Goal: Task Accomplishment & Management: Use online tool/utility

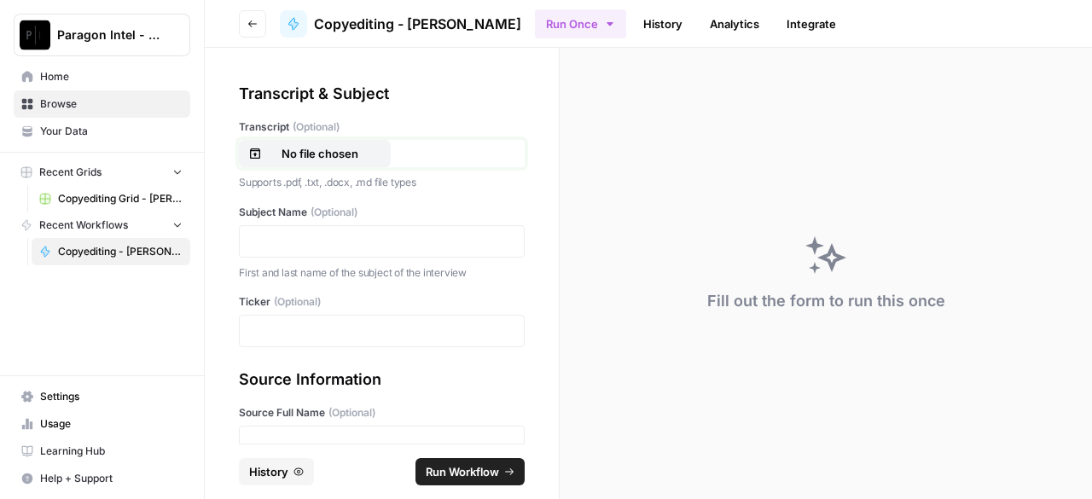
click at [301, 154] on p "No file chosen" at bounding box center [319, 153] width 109 height 17
click at [305, 247] on p at bounding box center [382, 241] width 264 height 17
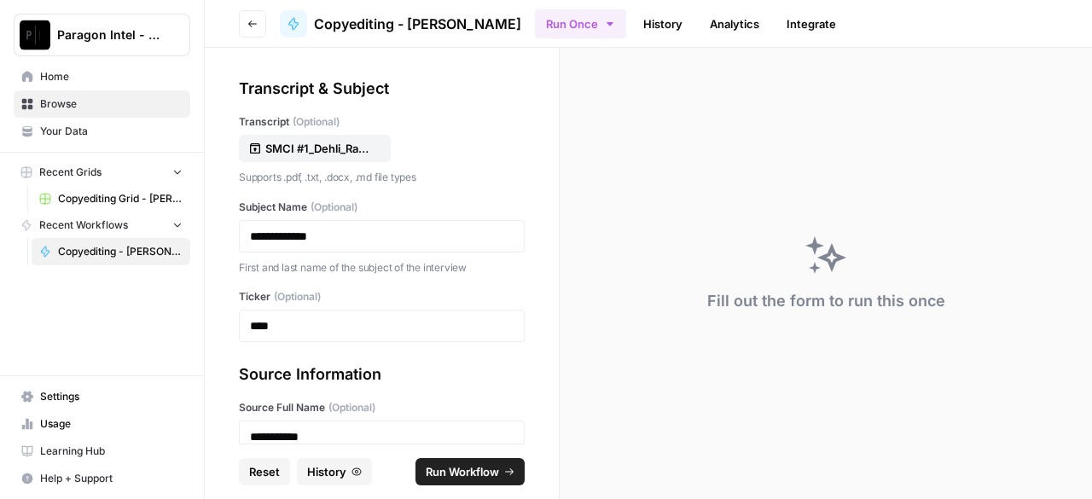
scroll to position [263, 0]
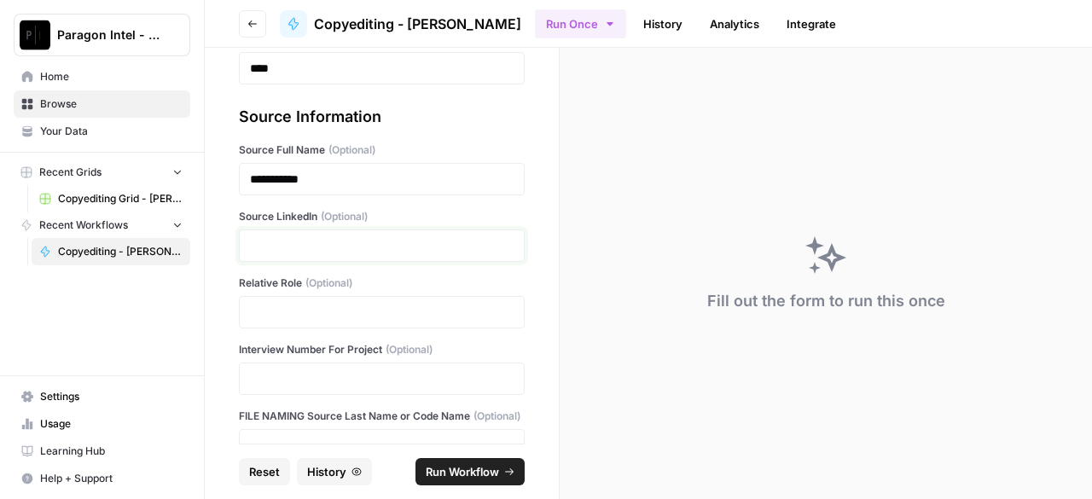
click at [307, 247] on p at bounding box center [382, 245] width 264 height 17
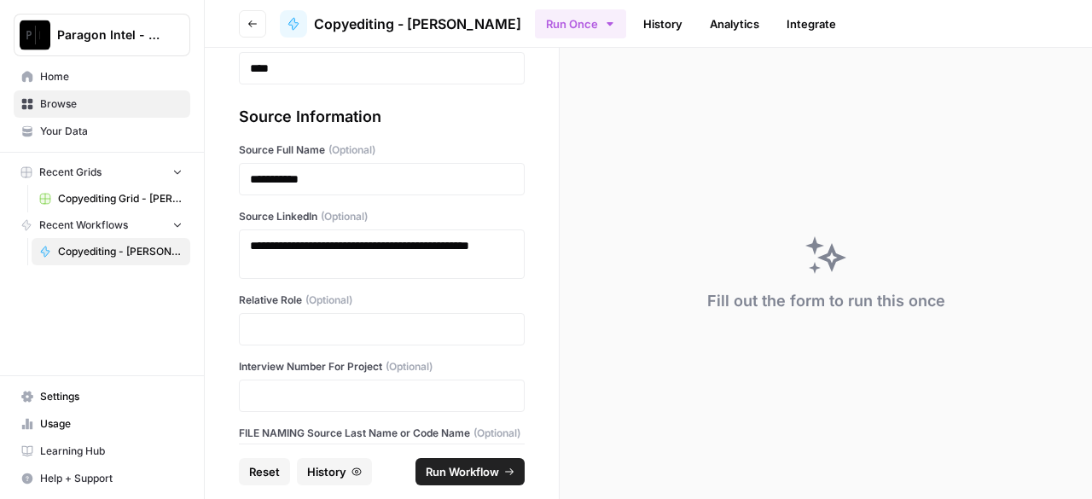
click at [352, 320] on div at bounding box center [382, 329] width 286 height 32
click at [427, 332] on p at bounding box center [382, 329] width 264 height 17
click at [373, 396] on p at bounding box center [382, 395] width 264 height 17
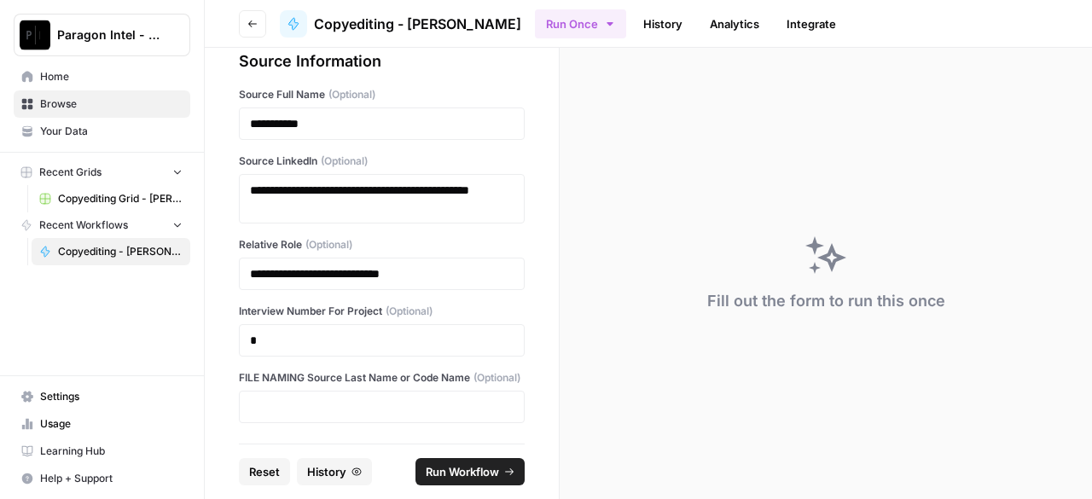
click at [352, 417] on div at bounding box center [382, 407] width 286 height 32
click at [352, 405] on p at bounding box center [382, 406] width 264 height 17
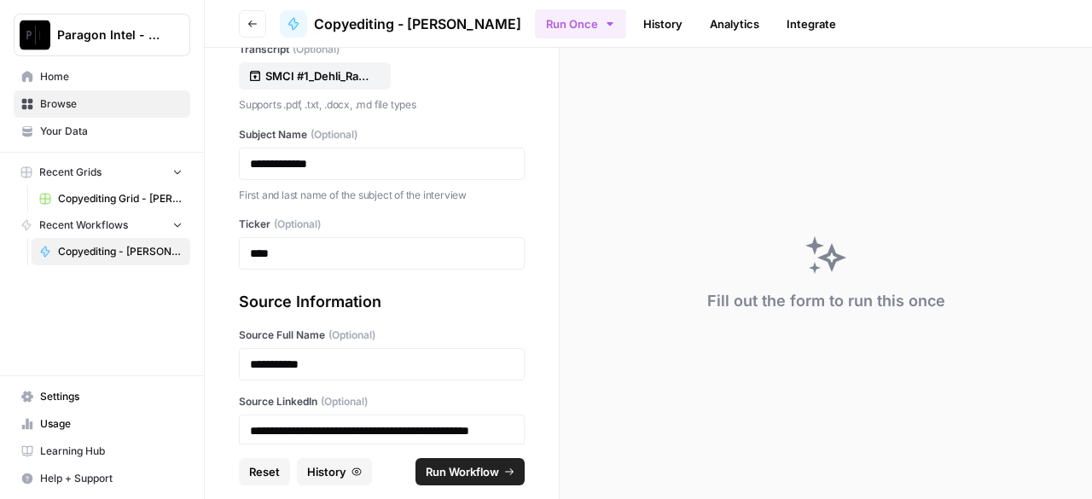
scroll to position [0, 0]
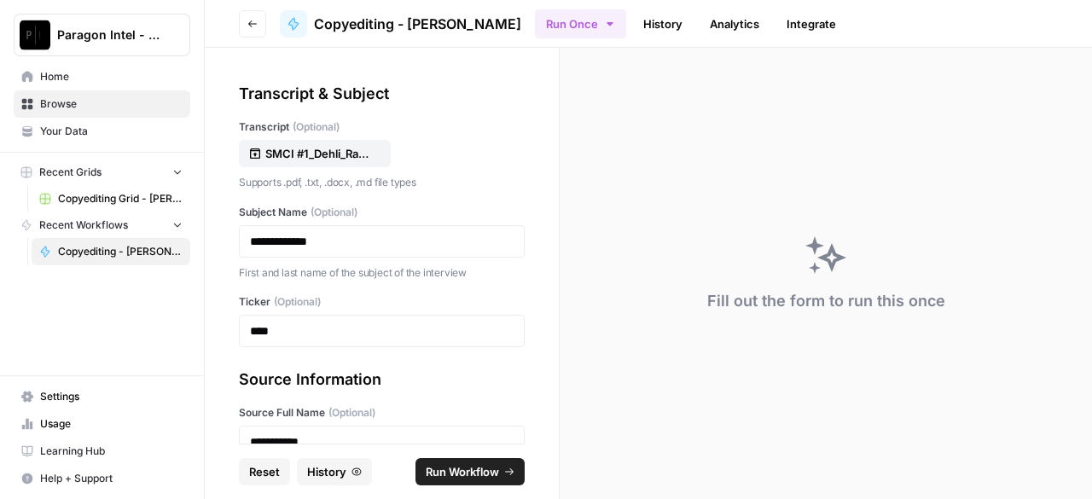
click at [446, 476] on span "Run Workflow" at bounding box center [462, 471] width 73 height 17
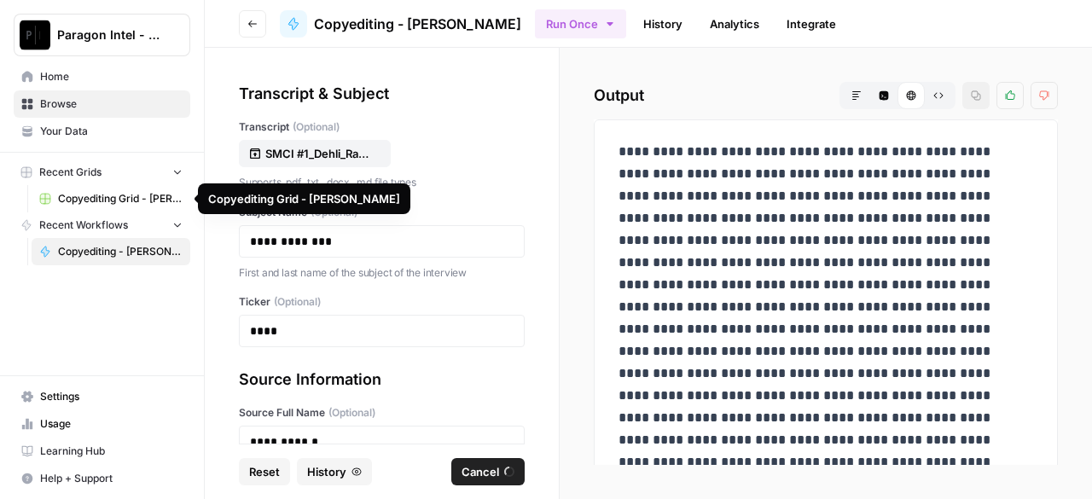
click at [60, 193] on span "Copyediting Grid - [PERSON_NAME]" at bounding box center [120, 198] width 125 height 15
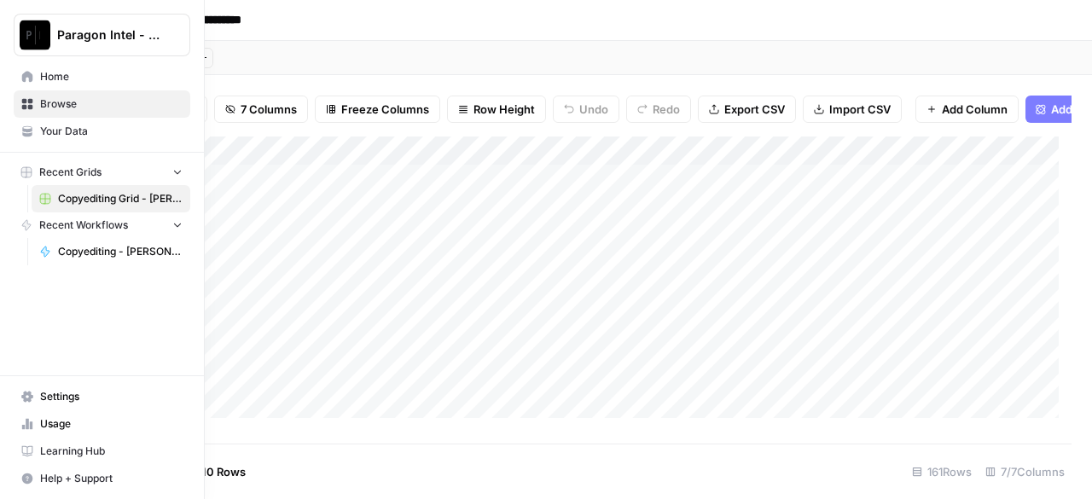
click at [89, 247] on span "Copyediting - [PERSON_NAME]" at bounding box center [120, 251] width 125 height 15
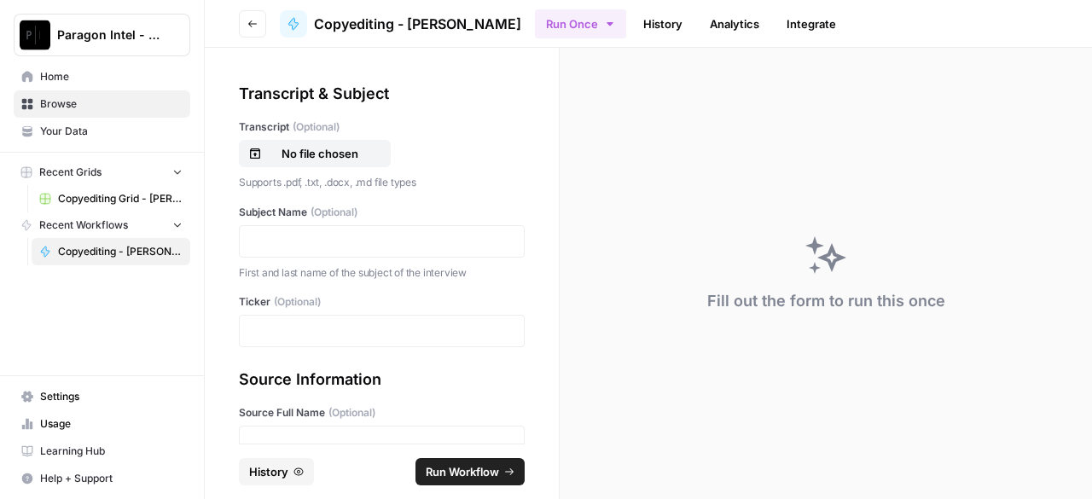
click at [92, 205] on span "Copyediting Grid - [PERSON_NAME]" at bounding box center [120, 198] width 125 height 15
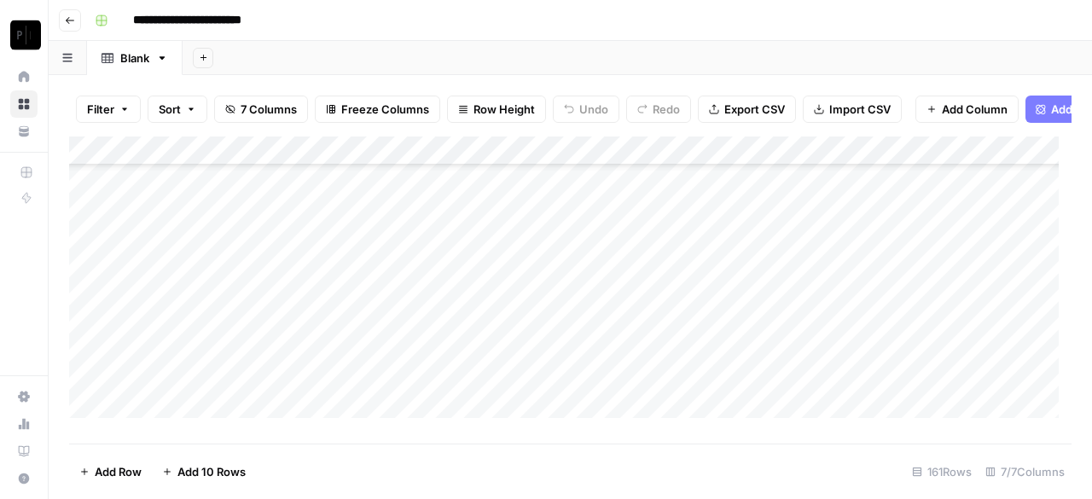
scroll to position [4445, 0]
